Goal: Transaction & Acquisition: Book appointment/travel/reservation

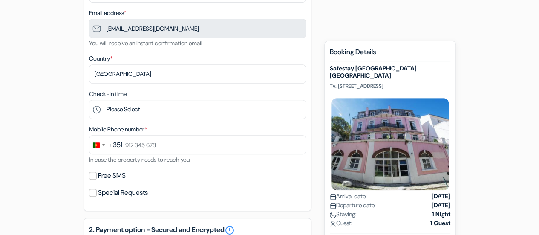
scroll to position [167, 0]
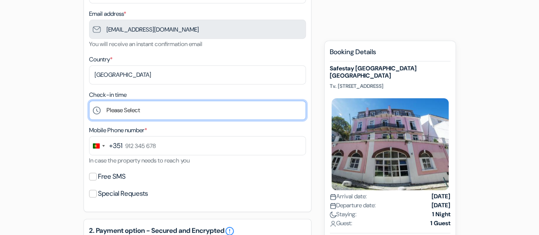
click at [114, 114] on select "Please Select 1:00 2:00 3:00 4:00 5:00 6:00 7:00 8:00 9:00 10:00 11:00 12:00 13…" at bounding box center [197, 109] width 217 height 19
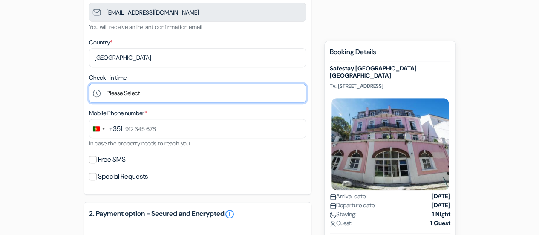
scroll to position [186, 0]
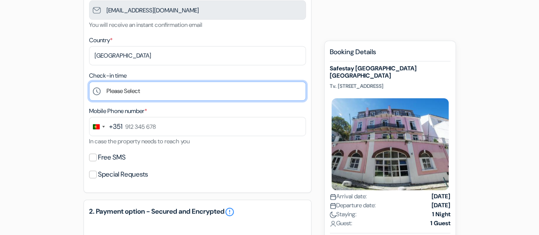
click at [126, 92] on select "Please Select 1:00 2:00 3:00 4:00 5:00 6:00 7:00 8:00 9:00 10:00 11:00 12:00 13…" at bounding box center [197, 90] width 217 height 19
select select "22"
click at [89, 82] on select "Please Select 1:00 2:00 3:00 4:00 5:00 6:00 7:00 8:00 9:00 10:00 11:00 12:00 13…" at bounding box center [197, 90] width 217 height 19
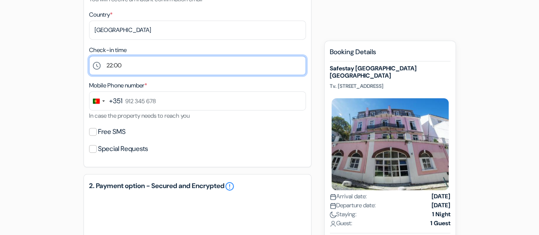
scroll to position [215, 0]
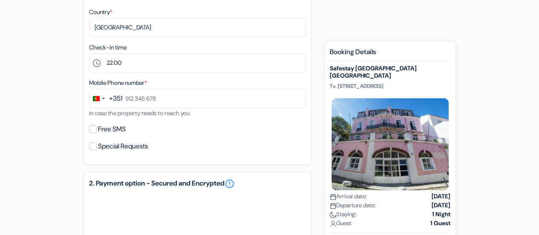
click at [97, 143] on div "Special Requests" at bounding box center [197, 146] width 217 height 12
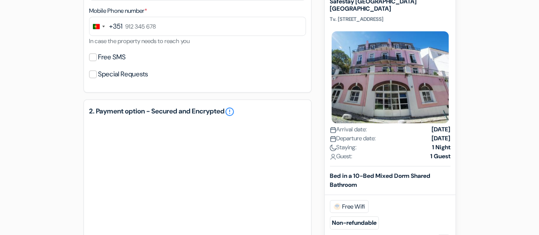
scroll to position [0, 0]
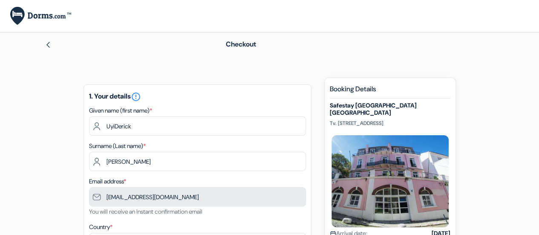
click at [49, 50] on div "Checkout" at bounding box center [269, 44] width 485 height 24
click at [49, 40] on link at bounding box center [48, 44] width 7 height 9
